Goal: Information Seeking & Learning: Obtain resource

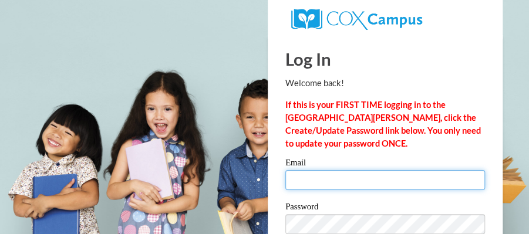
click at [341, 178] on input "Email" at bounding box center [384, 180] width 199 height 20
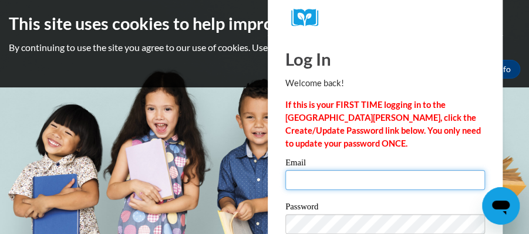
type input "[EMAIL_ADDRESS][DOMAIN_NAME]"
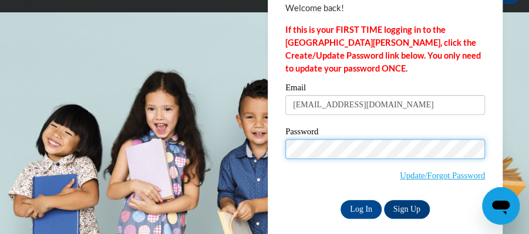
scroll to position [76, 0]
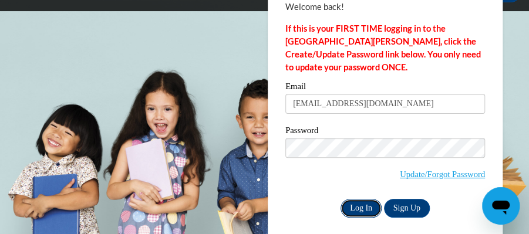
click at [365, 199] on input "Log In" at bounding box center [360, 208] width 41 height 19
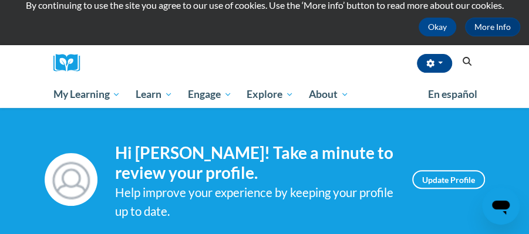
scroll to position [63, 0]
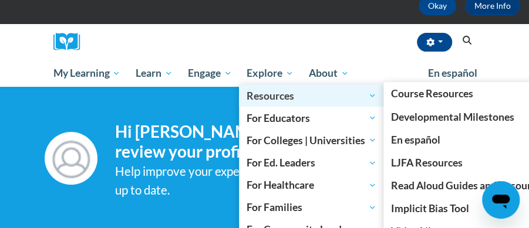
click at [277, 94] on span "Resources" at bounding box center [311, 96] width 130 height 14
click at [275, 94] on span "Resources" at bounding box center [311, 96] width 130 height 14
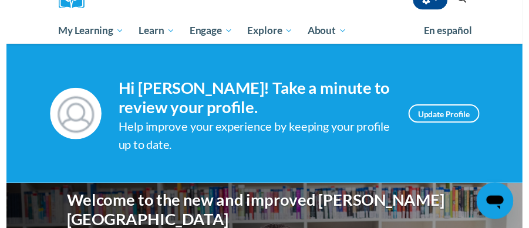
scroll to position [110, 0]
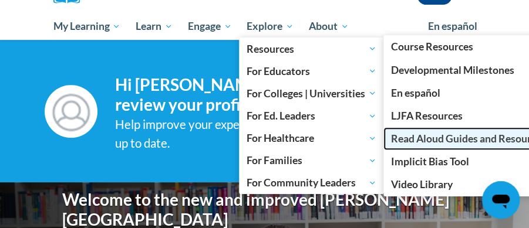
click at [420, 135] on span "Read Aloud Guides and Resources" at bounding box center [468, 139] width 155 height 12
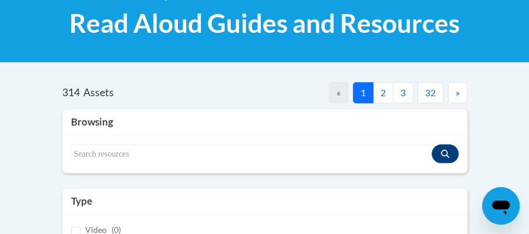
scroll to position [201, 0]
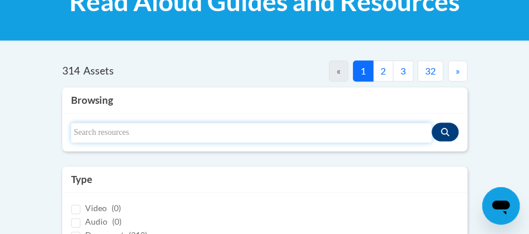
click at [183, 132] on input "Search resources" at bounding box center [251, 133] width 360 height 20
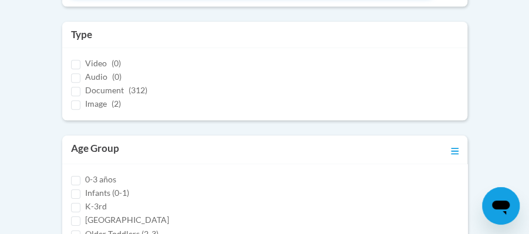
scroll to position [375, 0]
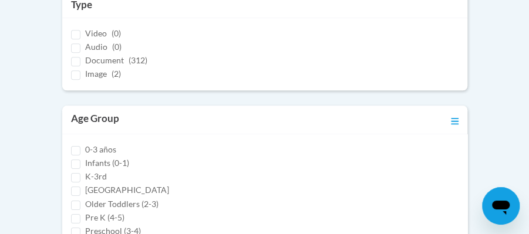
type input "Max's Dragon Shirt"
click at [76, 214] on input "Pre K (4-5)" at bounding box center [75, 218] width 9 height 9
checkbox input "true"
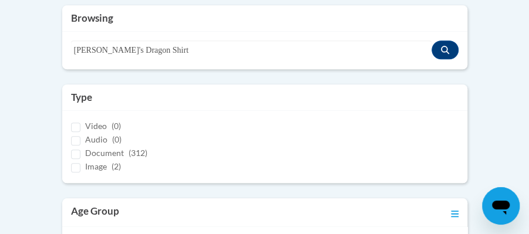
scroll to position [258, 0]
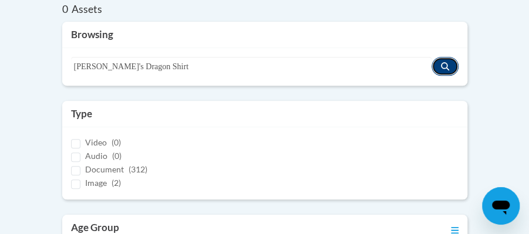
click at [439, 65] on button "Search resources" at bounding box center [444, 66] width 27 height 19
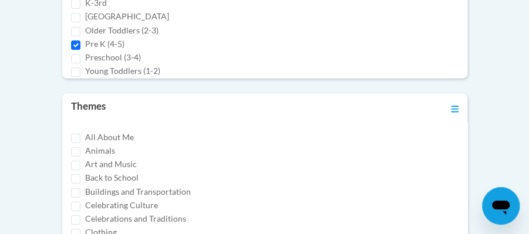
scroll to position [545, 0]
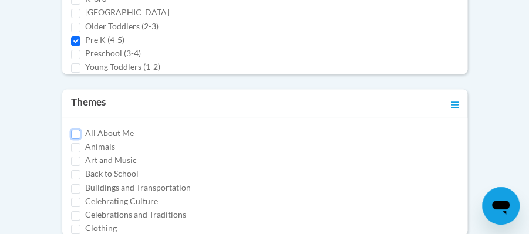
click at [77, 134] on input "All About Me" at bounding box center [75, 134] width 9 height 9
checkbox input "true"
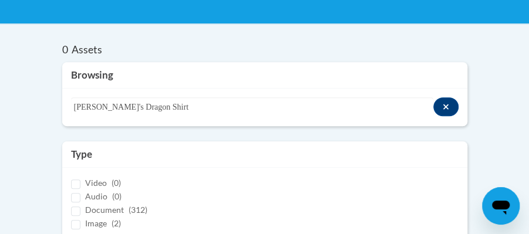
scroll to position [211, 0]
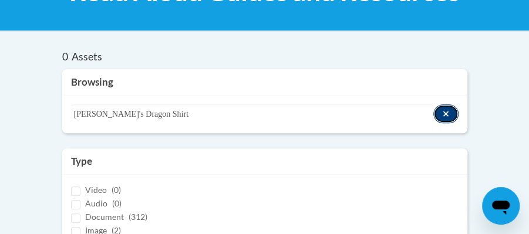
click at [444, 113] on icon "Search resources" at bounding box center [445, 114] width 6 height 8
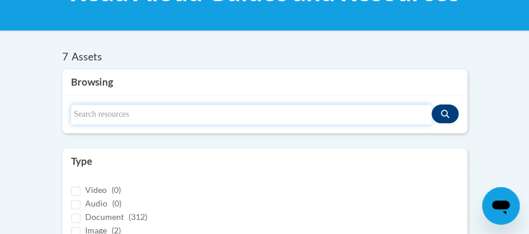
click at [240, 115] on input "Search resources" at bounding box center [251, 114] width 360 height 20
type input "e"
type input "Max's Dragon Shirt"
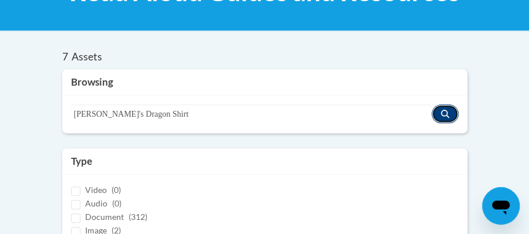
click at [439, 113] on button "Search resources" at bounding box center [444, 113] width 27 height 19
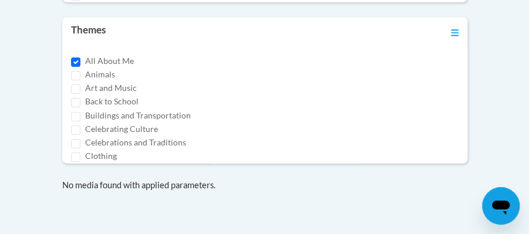
scroll to position [602, 0]
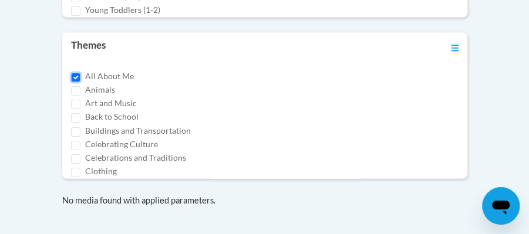
click at [75, 73] on input "All About Me" at bounding box center [75, 77] width 9 height 9
checkbox input "false"
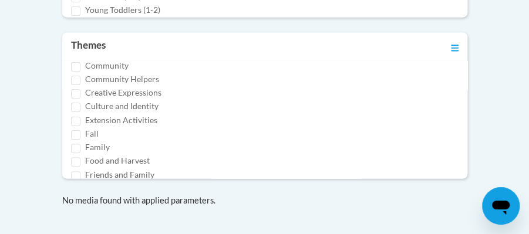
scroll to position [125, 0]
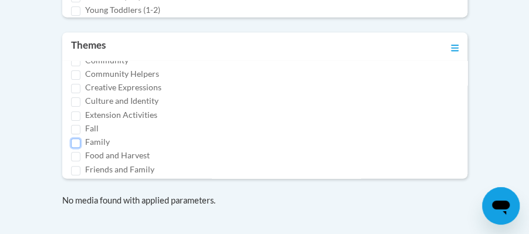
click at [77, 141] on input "Family" at bounding box center [75, 142] width 9 height 9
checkbox input "true"
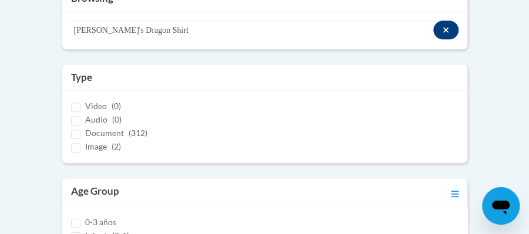
scroll to position [289, 0]
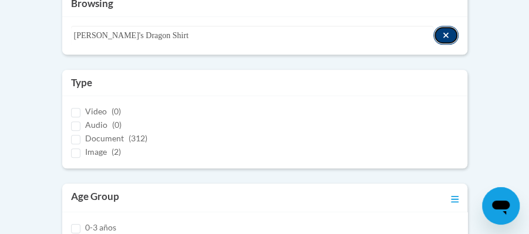
click at [447, 33] on icon "Search resources" at bounding box center [445, 34] width 5 height 5
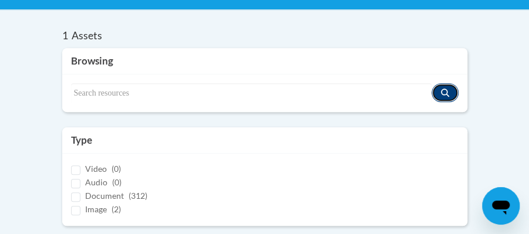
scroll to position [190, 0]
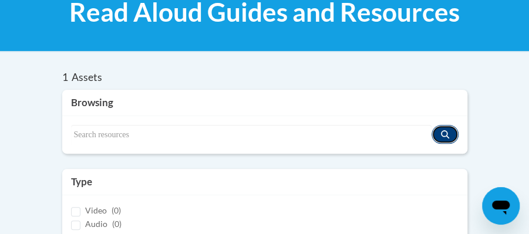
click at [444, 134] on icon "Search resources" at bounding box center [445, 134] width 8 height 8
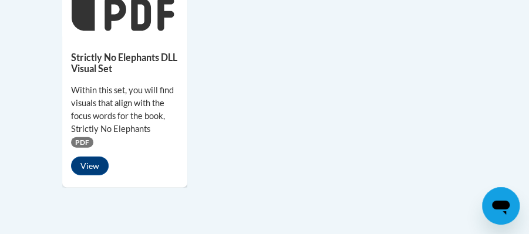
scroll to position [868, 0]
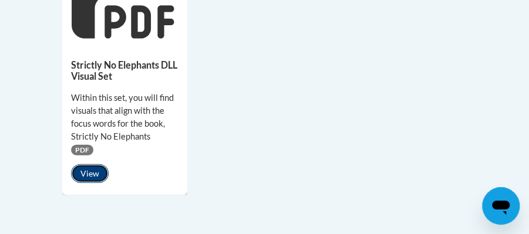
click at [97, 171] on button "View" at bounding box center [90, 173] width 38 height 19
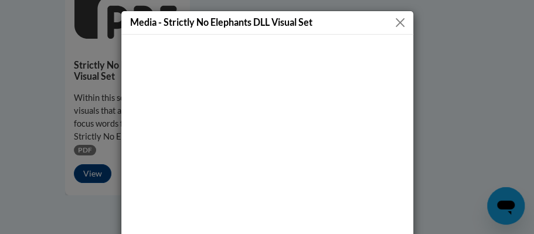
click at [398, 21] on button "Close" at bounding box center [400, 22] width 15 height 15
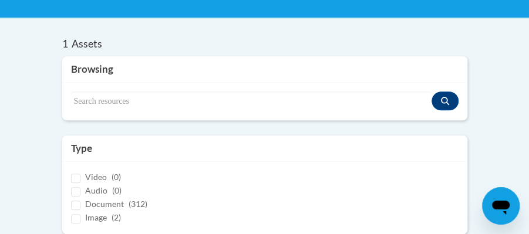
scroll to position [216, 0]
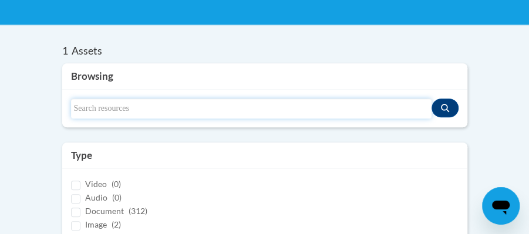
click at [313, 103] on input "Search resources" at bounding box center [251, 109] width 360 height 20
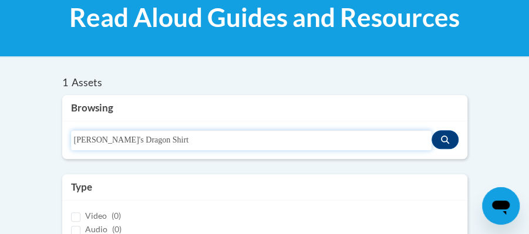
scroll to position [154, 0]
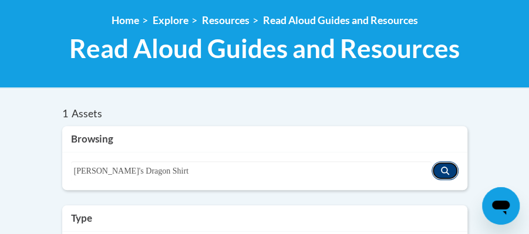
click at [446, 164] on button "Search resources" at bounding box center [444, 170] width 27 height 19
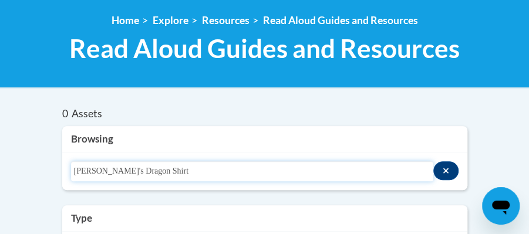
click at [155, 169] on input "Max's Dragon Shirt" at bounding box center [252, 171] width 363 height 20
type input "M"
type input "The Three little pigs"
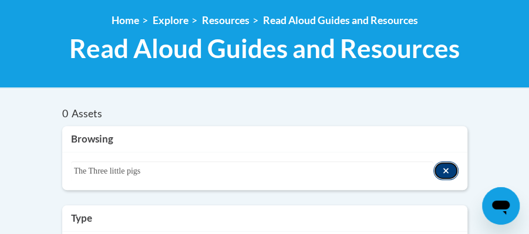
click at [444, 175] on button "Search resources" at bounding box center [445, 170] width 25 height 19
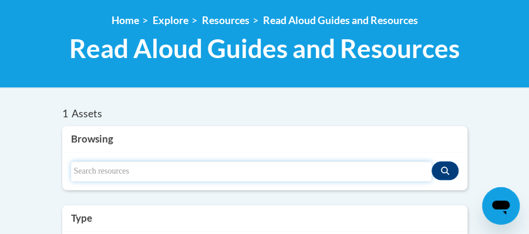
click at [330, 175] on input "Search resources" at bounding box center [251, 171] width 360 height 20
type input "The three little pigs"
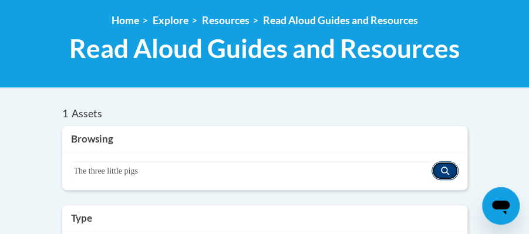
click at [440, 164] on button "Search resources" at bounding box center [444, 170] width 27 height 19
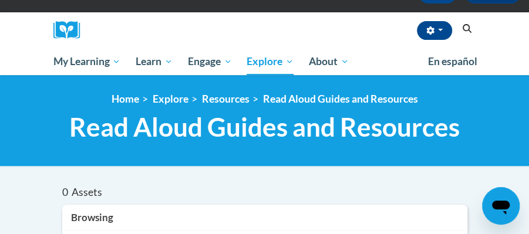
scroll to position [23, 0]
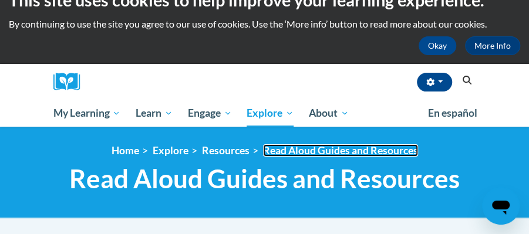
click at [367, 150] on link "Read Aloud Guides and Resources" at bounding box center [340, 150] width 155 height 12
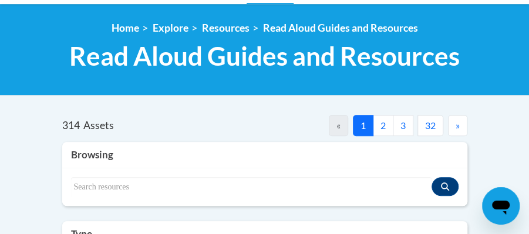
scroll to position [136, 0]
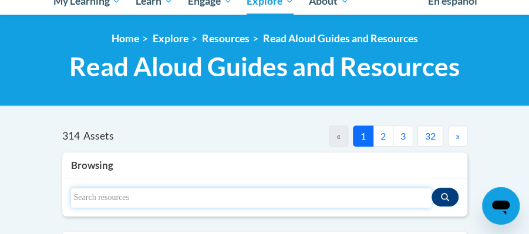
click at [191, 192] on input "Search resources" at bounding box center [251, 198] width 360 height 20
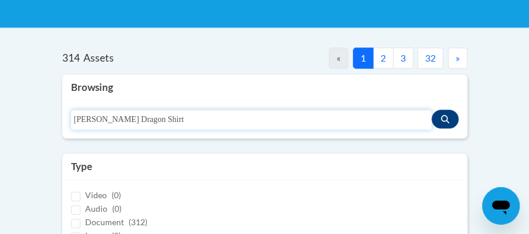
scroll to position [224, 0]
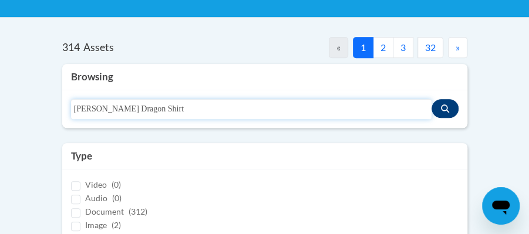
type input "Max's Dragon Shirt"
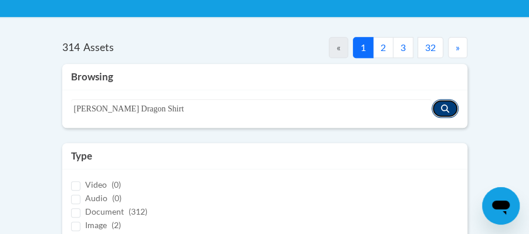
click at [441, 104] on icon "Search resources" at bounding box center [445, 108] width 8 height 8
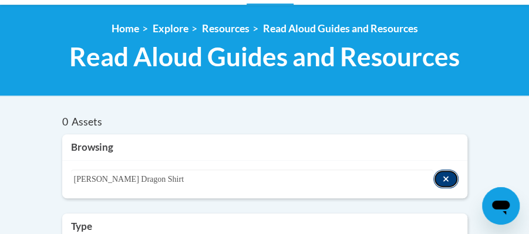
scroll to position [114, 0]
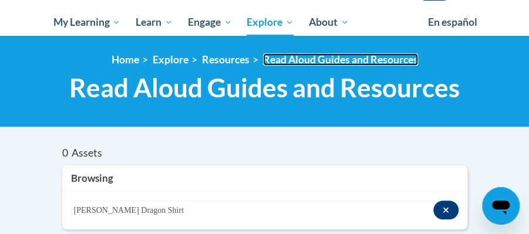
click at [386, 60] on link "Read Aloud Guides and Resources" at bounding box center [340, 59] width 155 height 12
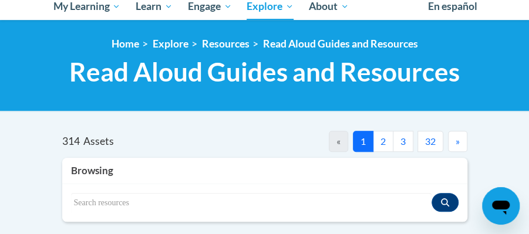
scroll to position [114, 0]
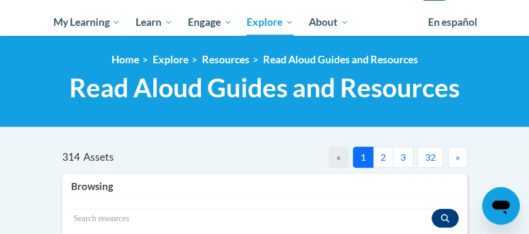
click at [386, 156] on button "2" at bounding box center [383, 157] width 21 height 21
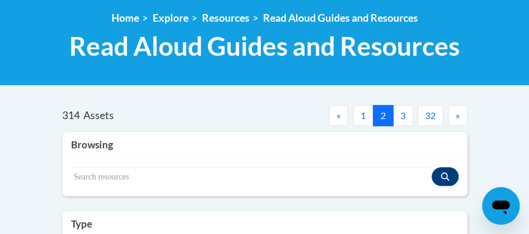
scroll to position [125, 0]
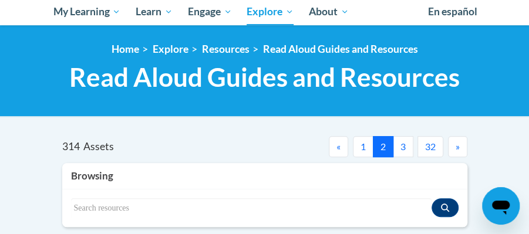
click at [405, 145] on button "3" at bounding box center [402, 146] width 21 height 21
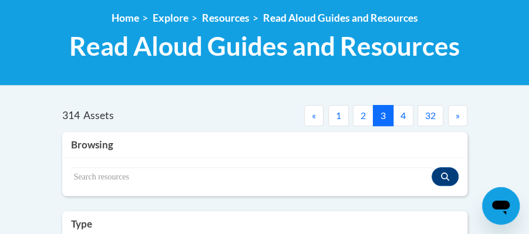
scroll to position [141, 0]
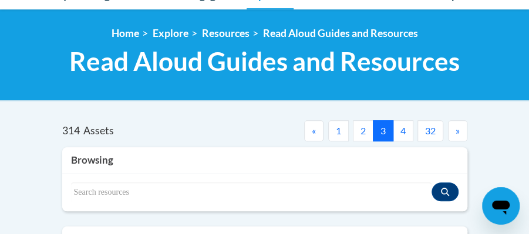
click at [398, 131] on button "4" at bounding box center [402, 130] width 21 height 21
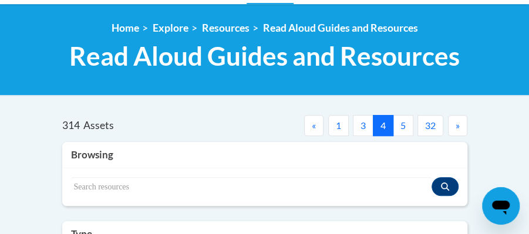
scroll to position [89, 0]
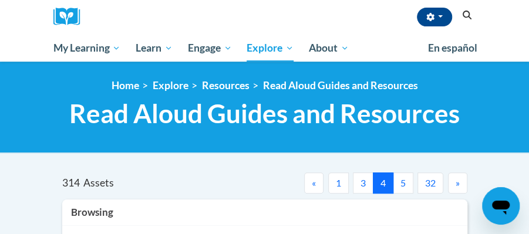
click at [406, 181] on button "5" at bounding box center [402, 182] width 21 height 21
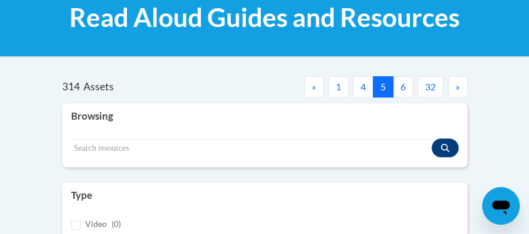
scroll to position [207, 0]
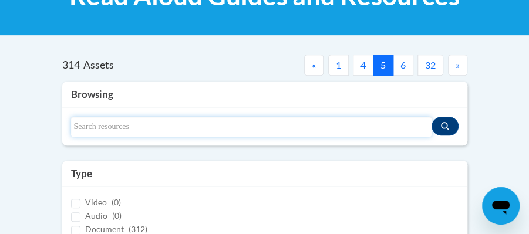
click at [272, 127] on input "Search resources" at bounding box center [251, 127] width 360 height 20
type input "[PERSON_NAME]'s Chair"
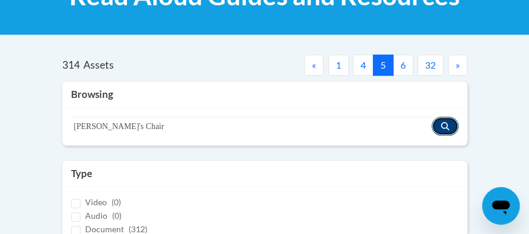
click at [443, 118] on button "Search resources" at bounding box center [444, 126] width 27 height 19
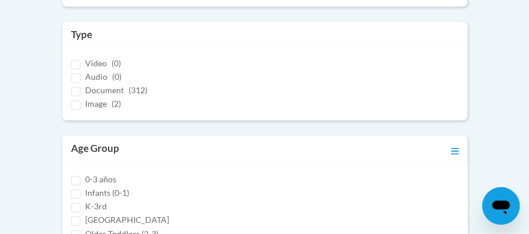
scroll to position [341, 0]
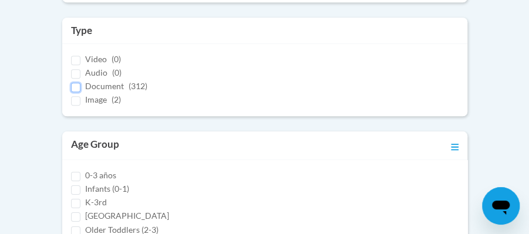
click at [72, 84] on input "Document (312)" at bounding box center [75, 87] width 9 height 9
checkbox input "true"
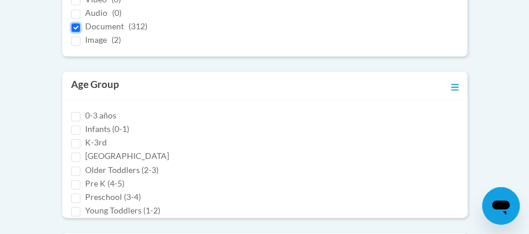
scroll to position [404, 0]
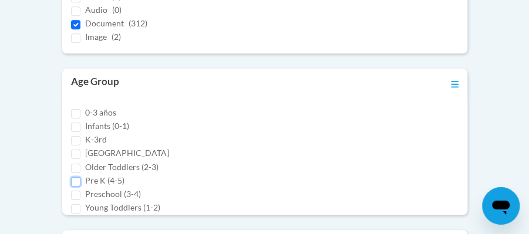
click at [74, 179] on input "Pre K (4-5)" at bounding box center [75, 181] width 9 height 9
checkbox input "true"
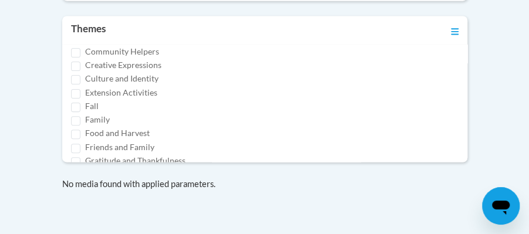
scroll to position [136, 0]
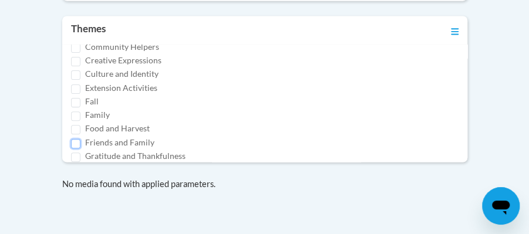
click at [77, 140] on input "Friends and Family" at bounding box center [75, 143] width 9 height 9
checkbox input "true"
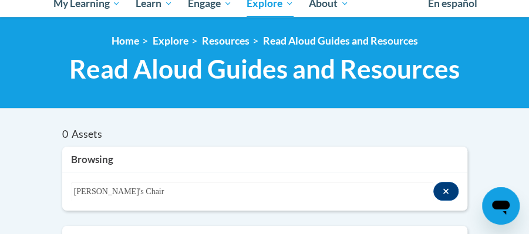
scroll to position [123, 0]
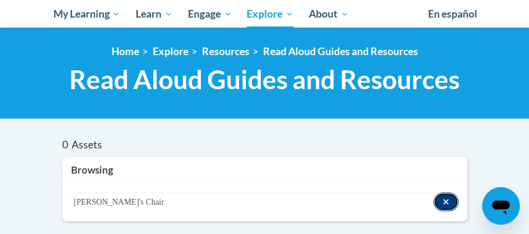
click at [448, 205] on icon "Search resources" at bounding box center [445, 202] width 6 height 8
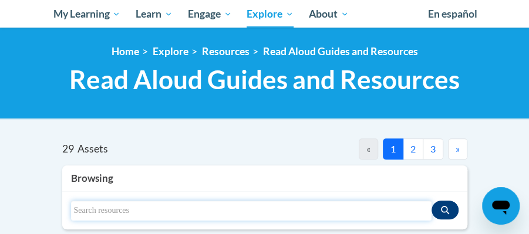
click at [366, 207] on input "Search resources" at bounding box center [251, 211] width 360 height 20
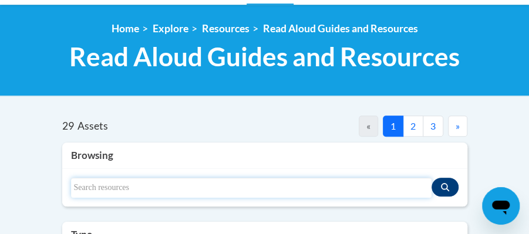
scroll to position [130, 0]
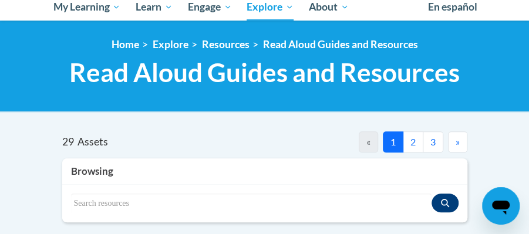
click at [412, 138] on button "2" at bounding box center [412, 141] width 21 height 21
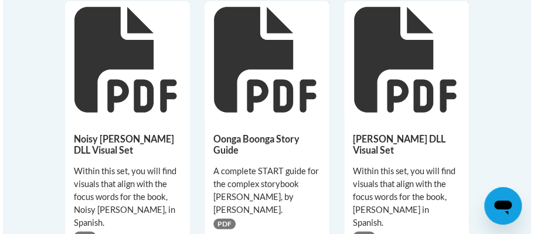
scroll to position [1121, 0]
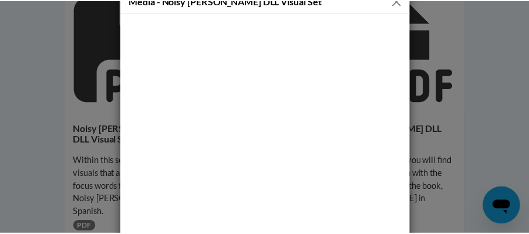
scroll to position [0, 0]
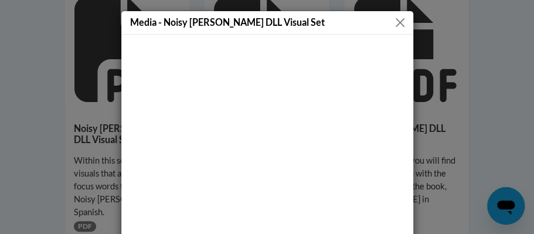
click at [399, 21] on button "Close" at bounding box center [400, 22] width 15 height 15
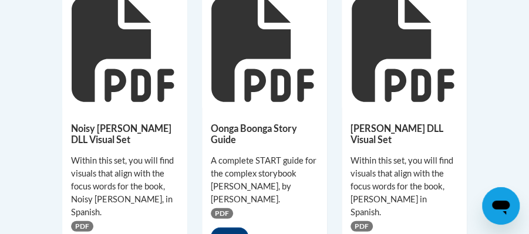
click at [105, 53] on icon at bounding box center [123, 49] width 102 height 106
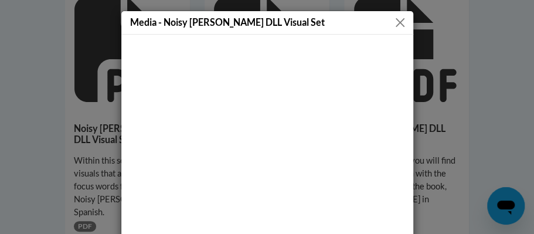
click at [397, 22] on button "Close" at bounding box center [400, 22] width 15 height 15
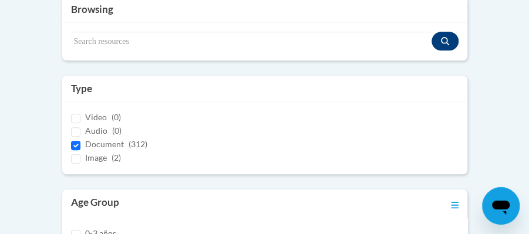
scroll to position [229, 0]
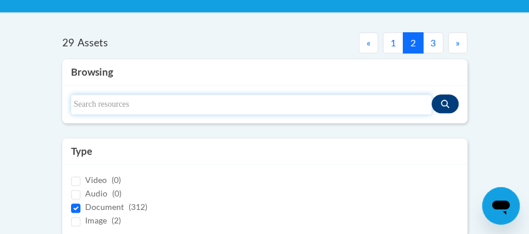
click at [268, 98] on input "Search resources" at bounding box center [251, 104] width 360 height 20
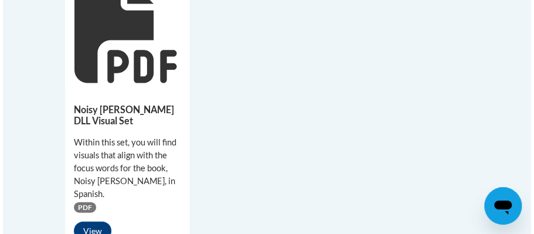
scroll to position [834, 0]
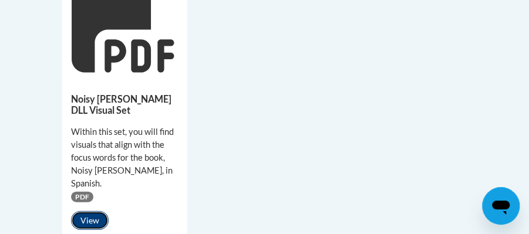
click at [92, 211] on button "View" at bounding box center [90, 220] width 38 height 19
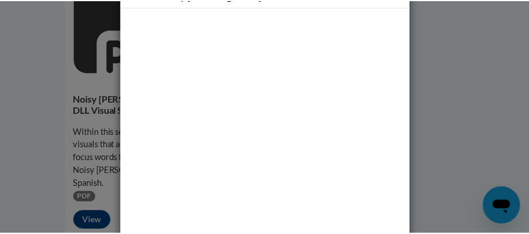
scroll to position [0, 0]
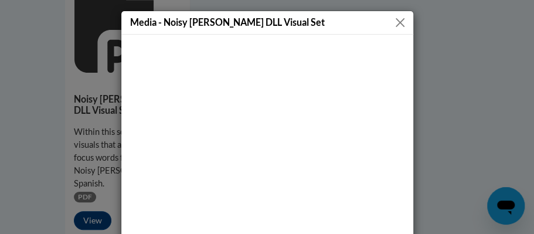
click at [397, 19] on button "Close" at bounding box center [400, 22] width 15 height 15
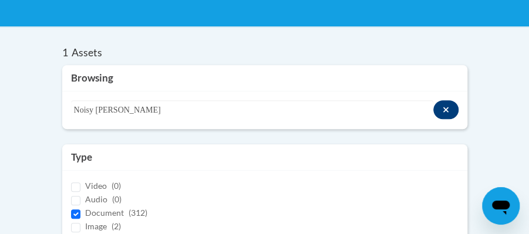
scroll to position [218, 0]
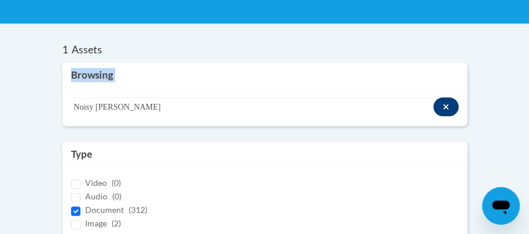
drag, startPoint x: 527, startPoint y: 47, endPoint x: 527, endPoint y: 67, distance: 19.9
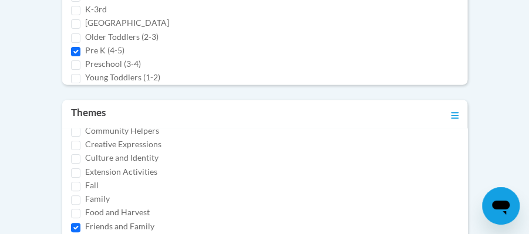
scroll to position [224, 0]
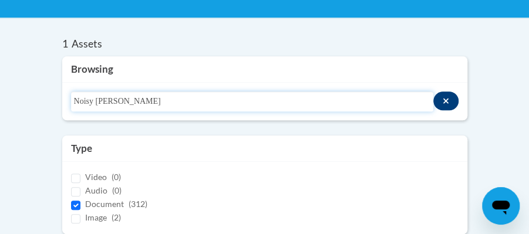
click at [89, 103] on input "Noisy [PERSON_NAME]" at bounding box center [252, 102] width 363 height 20
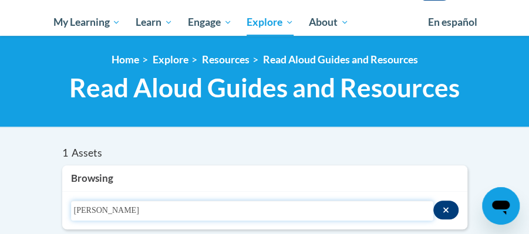
scroll to position [111, 0]
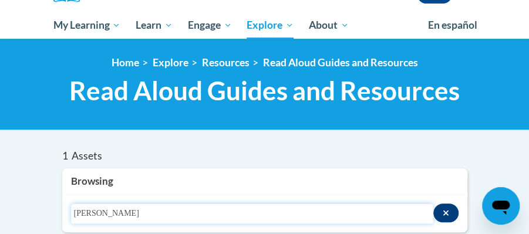
drag, startPoint x: 97, startPoint y: 209, endPoint x: 31, endPoint y: 221, distance: 67.2
type input "ra"
drag, startPoint x: 79, startPoint y: 209, endPoint x: 49, endPoint y: 216, distance: 30.7
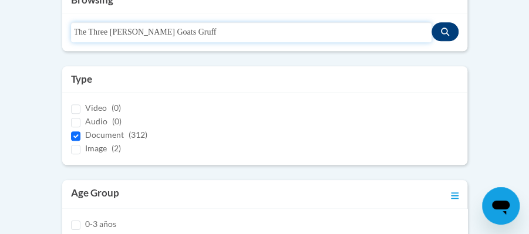
scroll to position [297, 0]
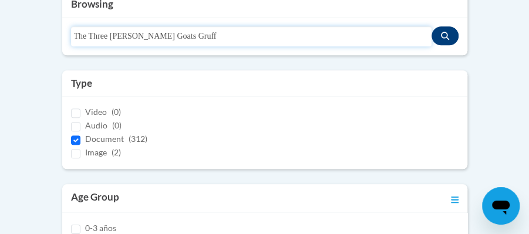
type input "The Three [PERSON_NAME] Goats Gruff"
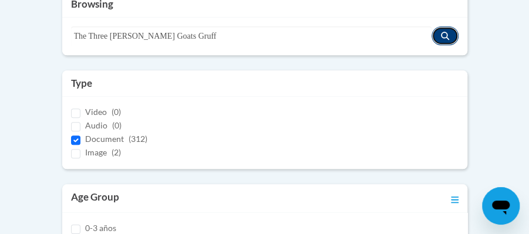
click at [441, 32] on icon "Search resources" at bounding box center [445, 36] width 8 height 8
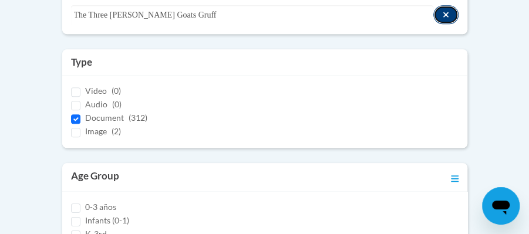
scroll to position [319, 0]
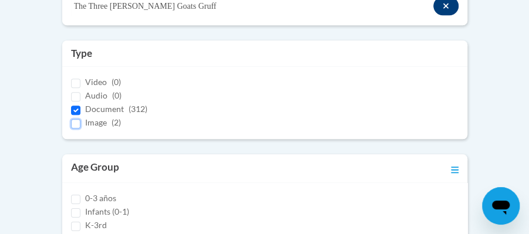
click at [78, 119] on input "Image (2)" at bounding box center [75, 123] width 9 height 9
checkbox input "true"
click at [77, 108] on input "Document (312)" at bounding box center [75, 110] width 9 height 9
checkbox input "false"
click at [78, 127] on input "Image (2)" at bounding box center [75, 123] width 9 height 9
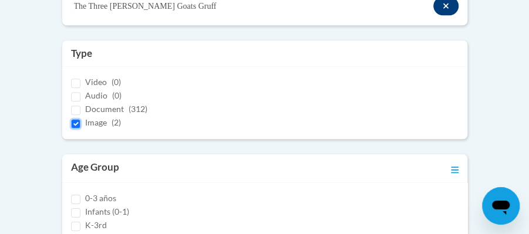
checkbox input "false"
click at [452, 7] on button "Search resources" at bounding box center [445, 5] width 25 height 19
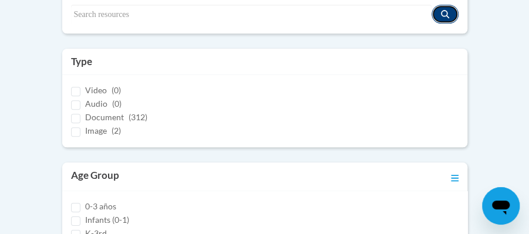
scroll to position [326, 0]
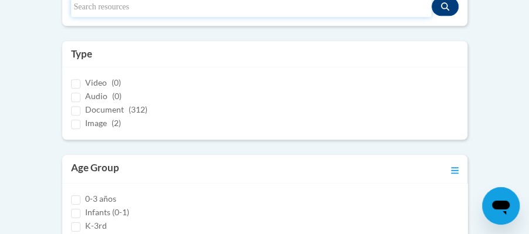
click at [162, 8] on input "Search resources" at bounding box center [251, 7] width 360 height 20
type input "The Three [PERSON_NAME] Goats Gruff"
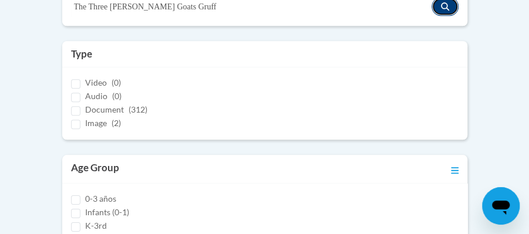
click at [453, 11] on button "Search resources" at bounding box center [444, 6] width 27 height 19
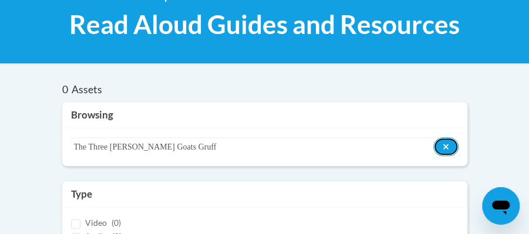
scroll to position [145, 0]
